Goal: Navigation & Orientation: Find specific page/section

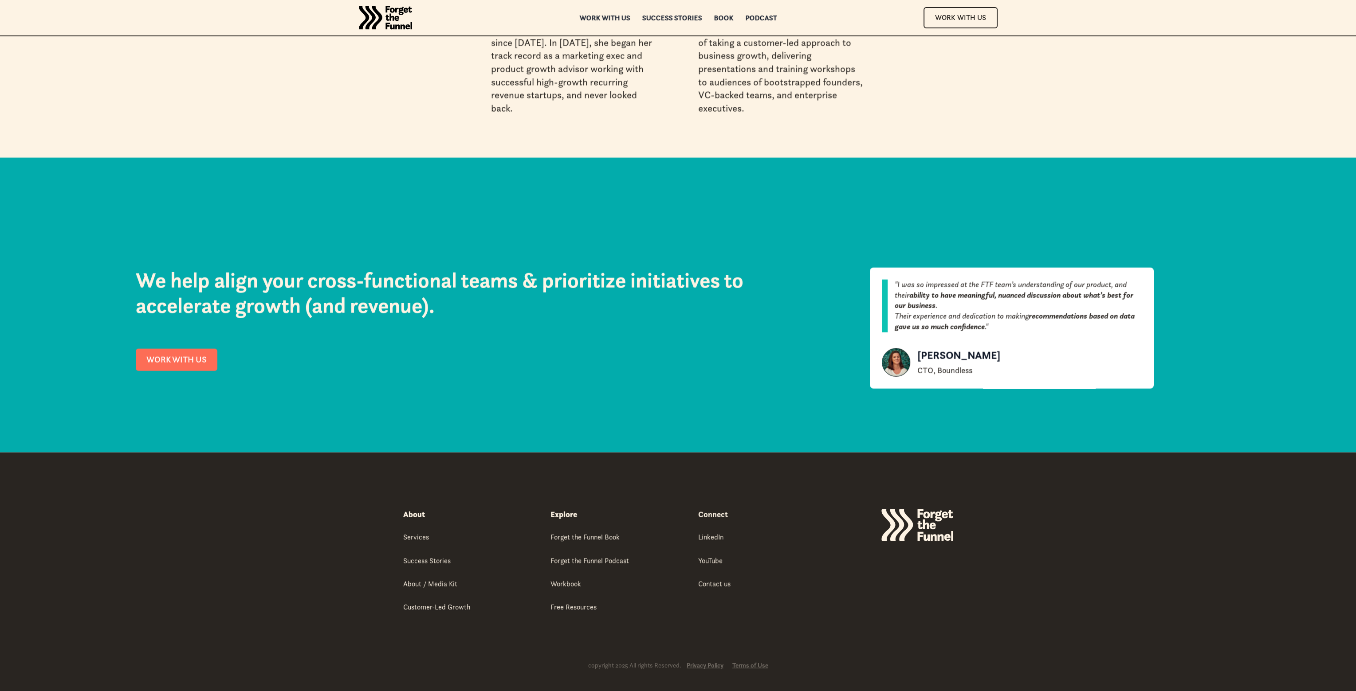
scroll to position [3832, 0]
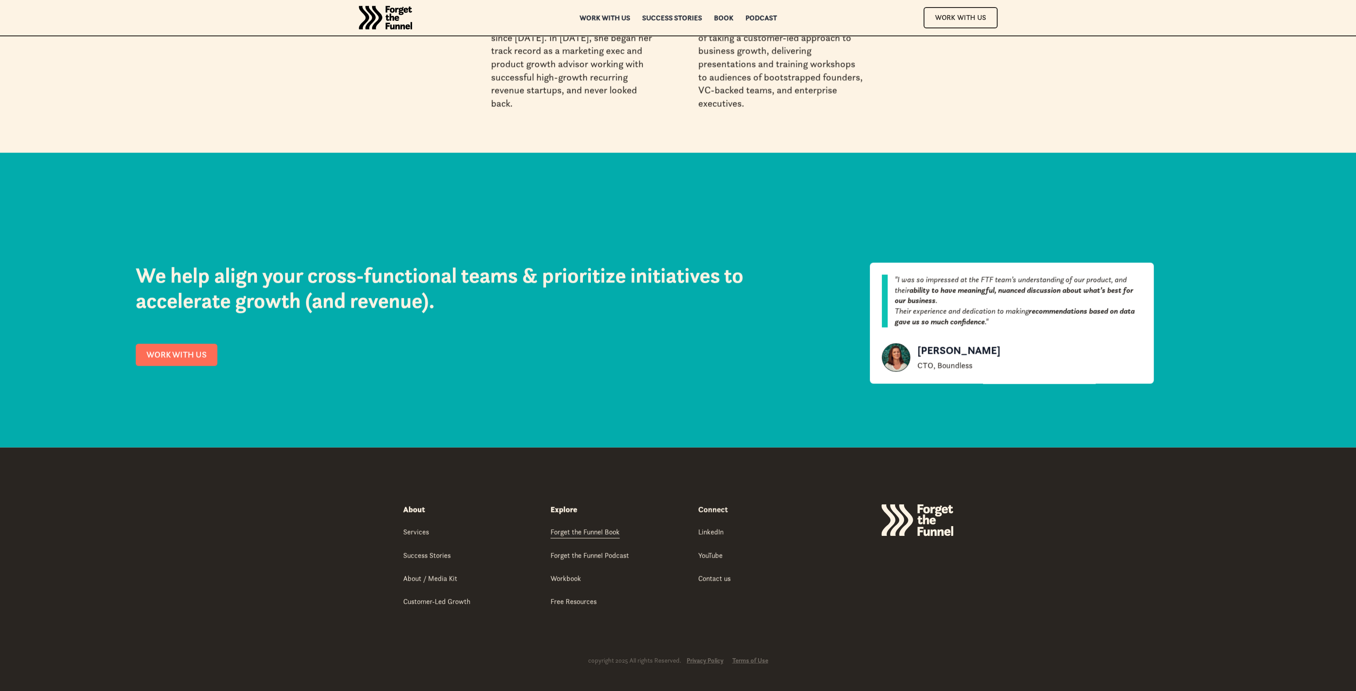
click at [586, 530] on div "Forget the Funnel Book" at bounding box center [584, 532] width 69 height 10
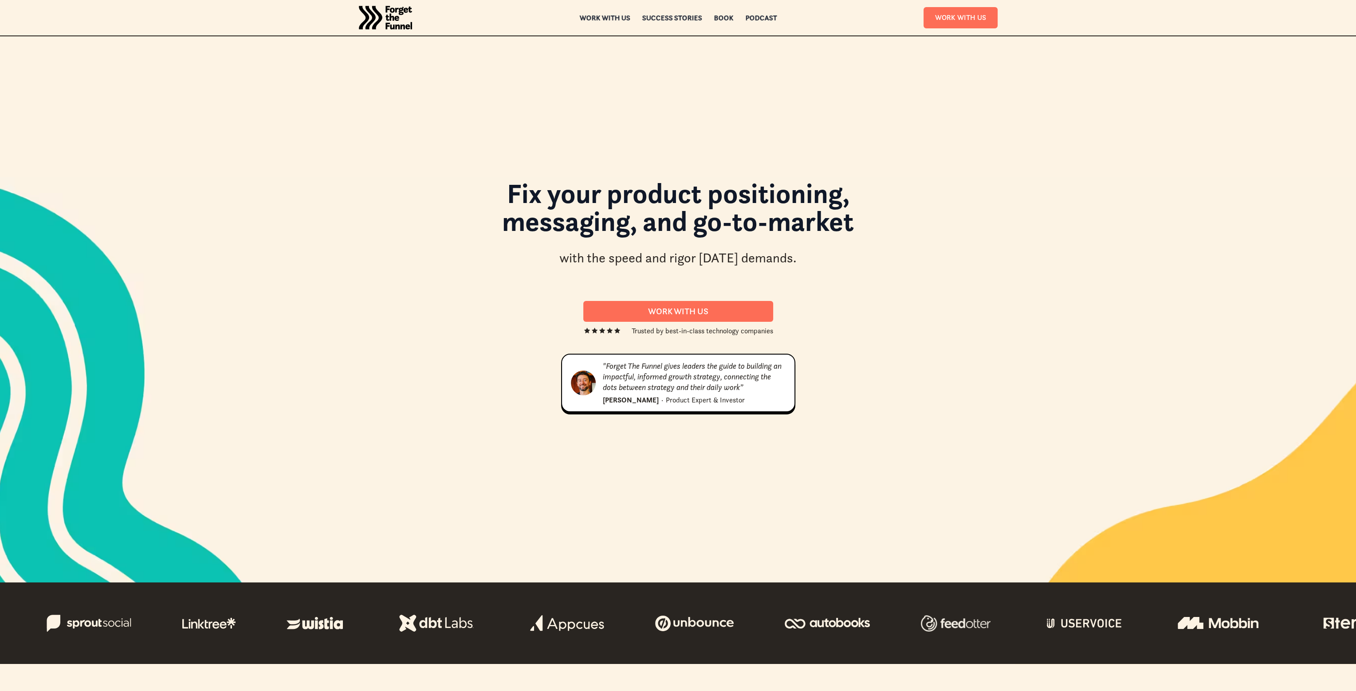
scroll to position [44, 0]
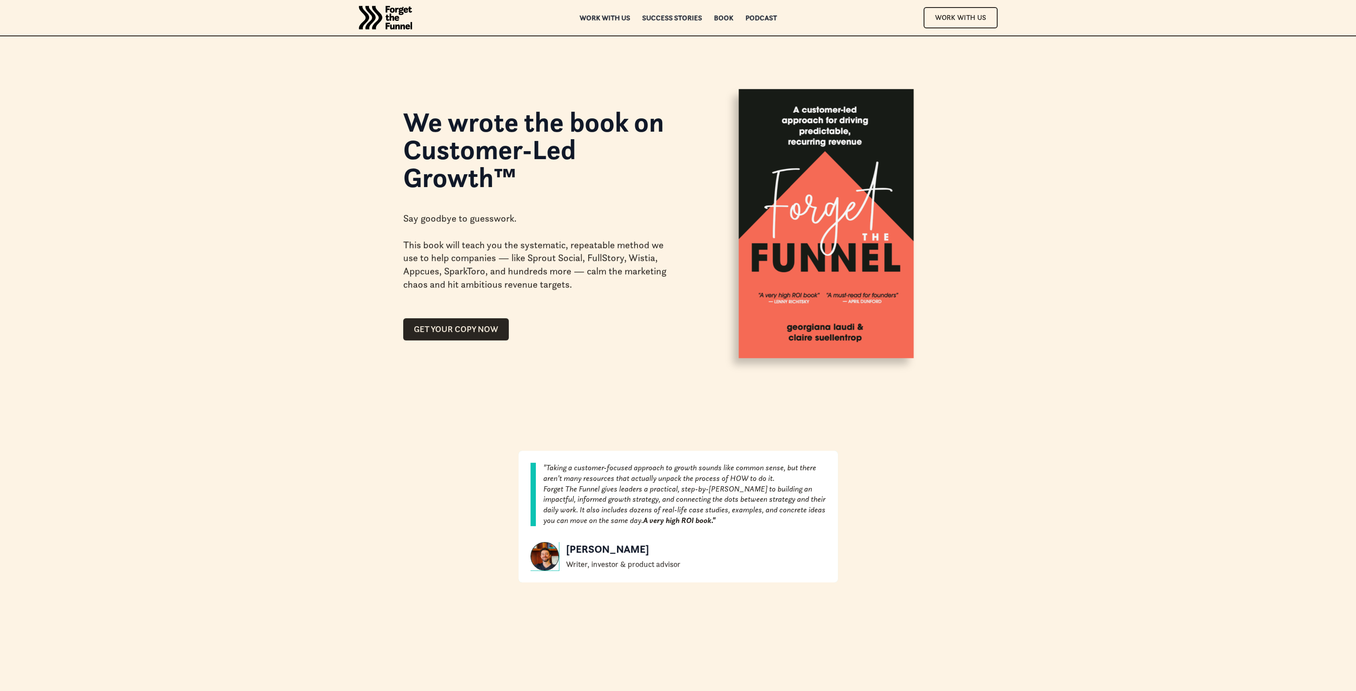
click at [374, 18] on img "home" at bounding box center [385, 17] width 53 height 35
